Goal: Obtain resource: Obtain resource

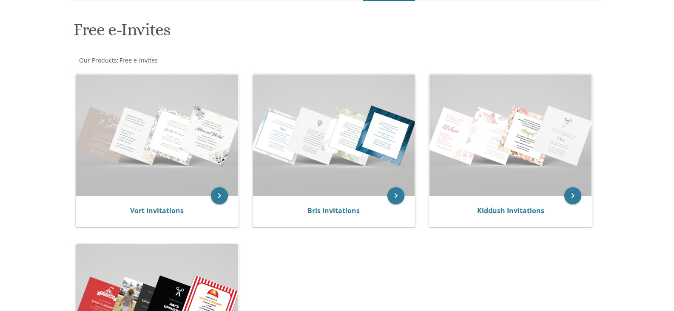
scroll to position [128, 0]
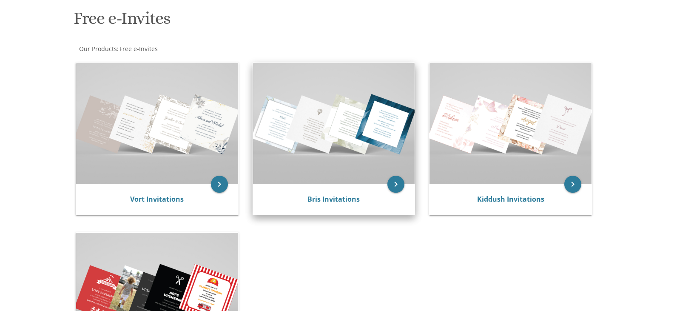
click at [325, 165] on img at bounding box center [334, 123] width 162 height 121
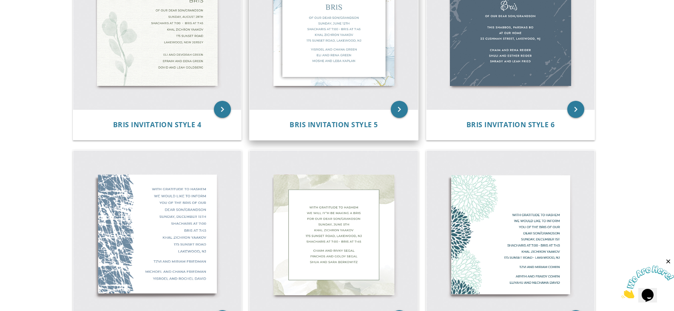
scroll to position [553, 0]
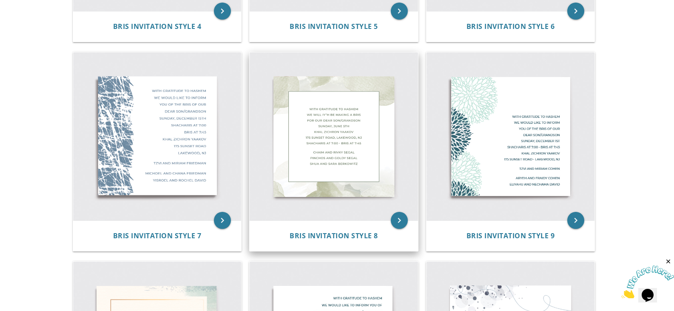
click at [357, 142] on img at bounding box center [334, 136] width 168 height 168
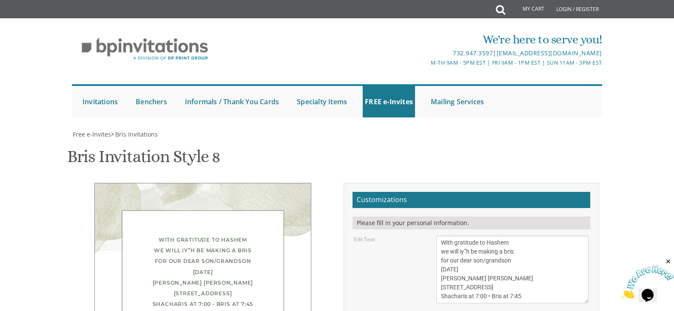
scroll to position [128, 0]
